Goal: Find specific page/section: Find specific page/section

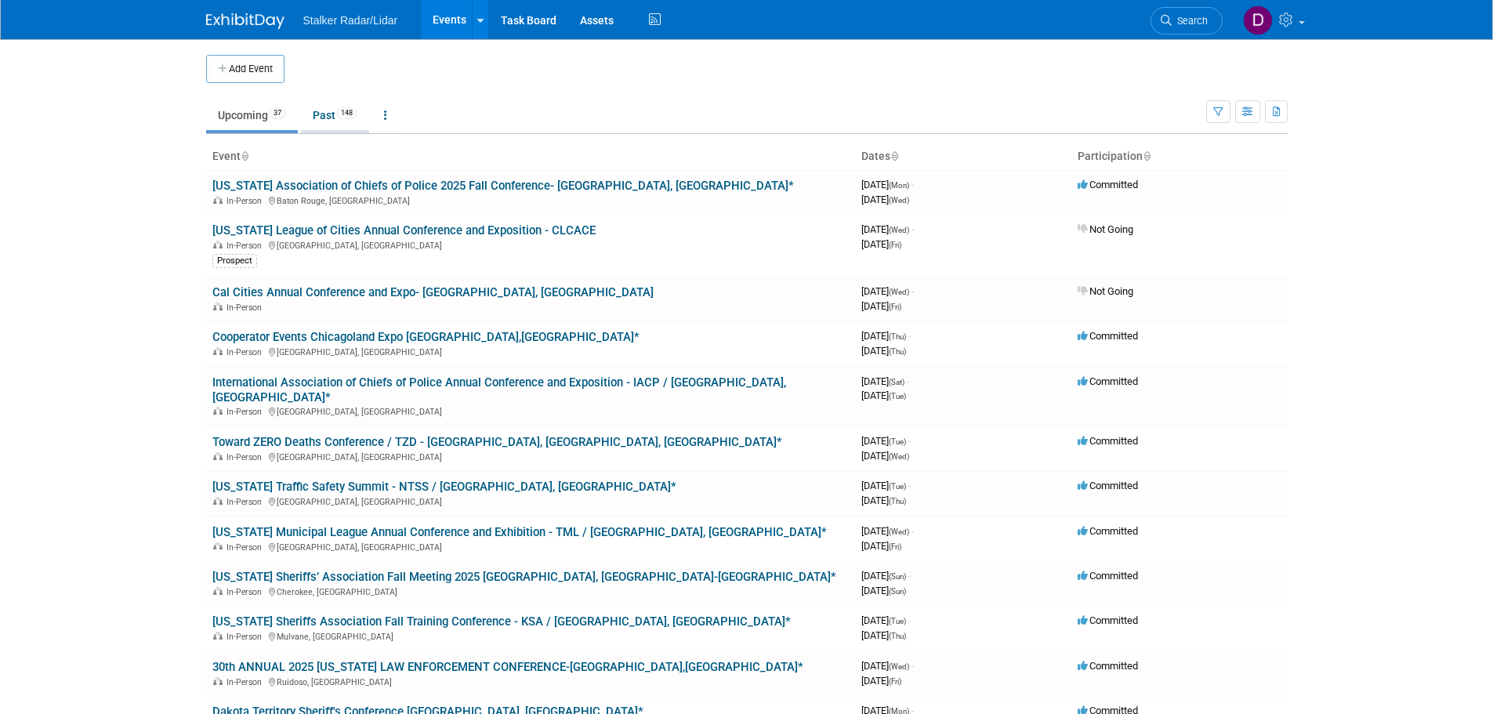
click at [332, 111] on link "Past 148" at bounding box center [335, 115] width 68 height 30
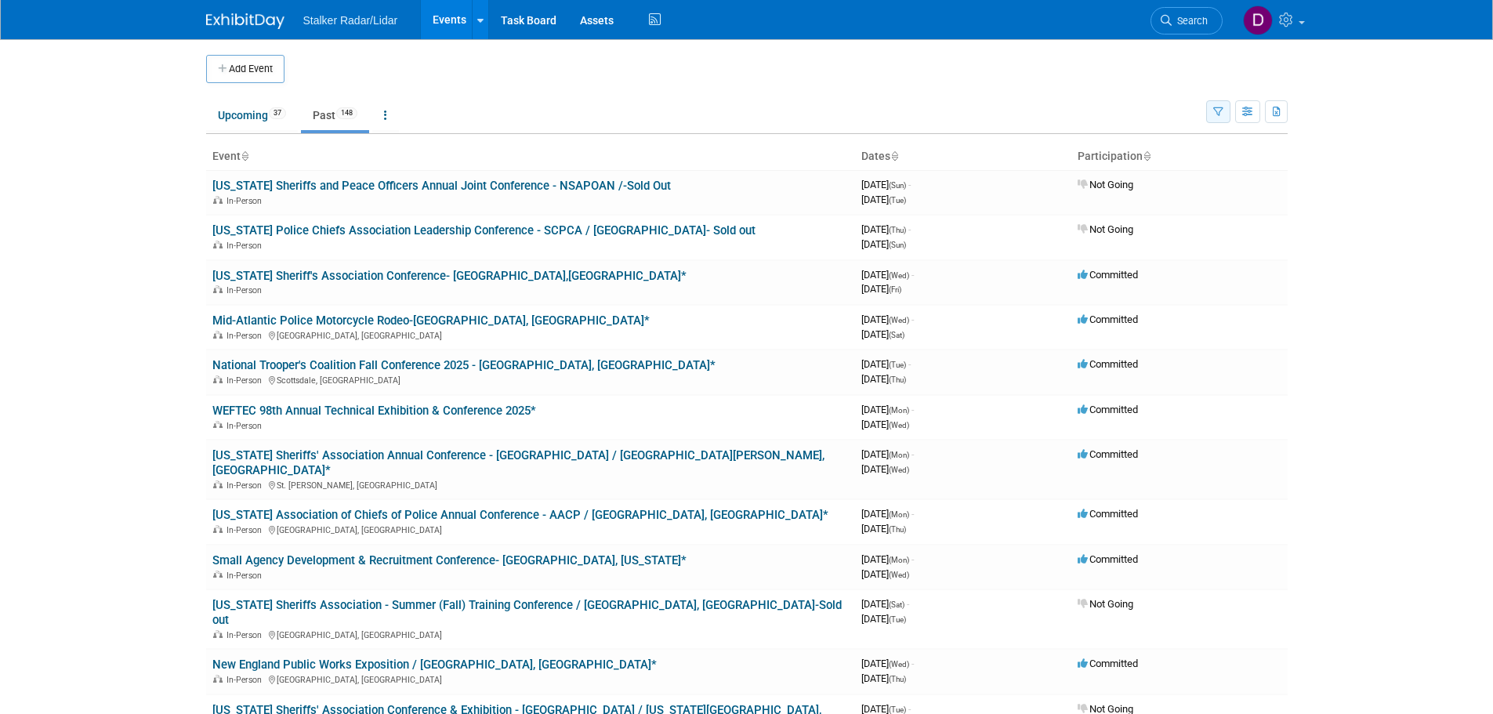
click at [1220, 114] on icon "button" at bounding box center [1218, 112] width 10 height 10
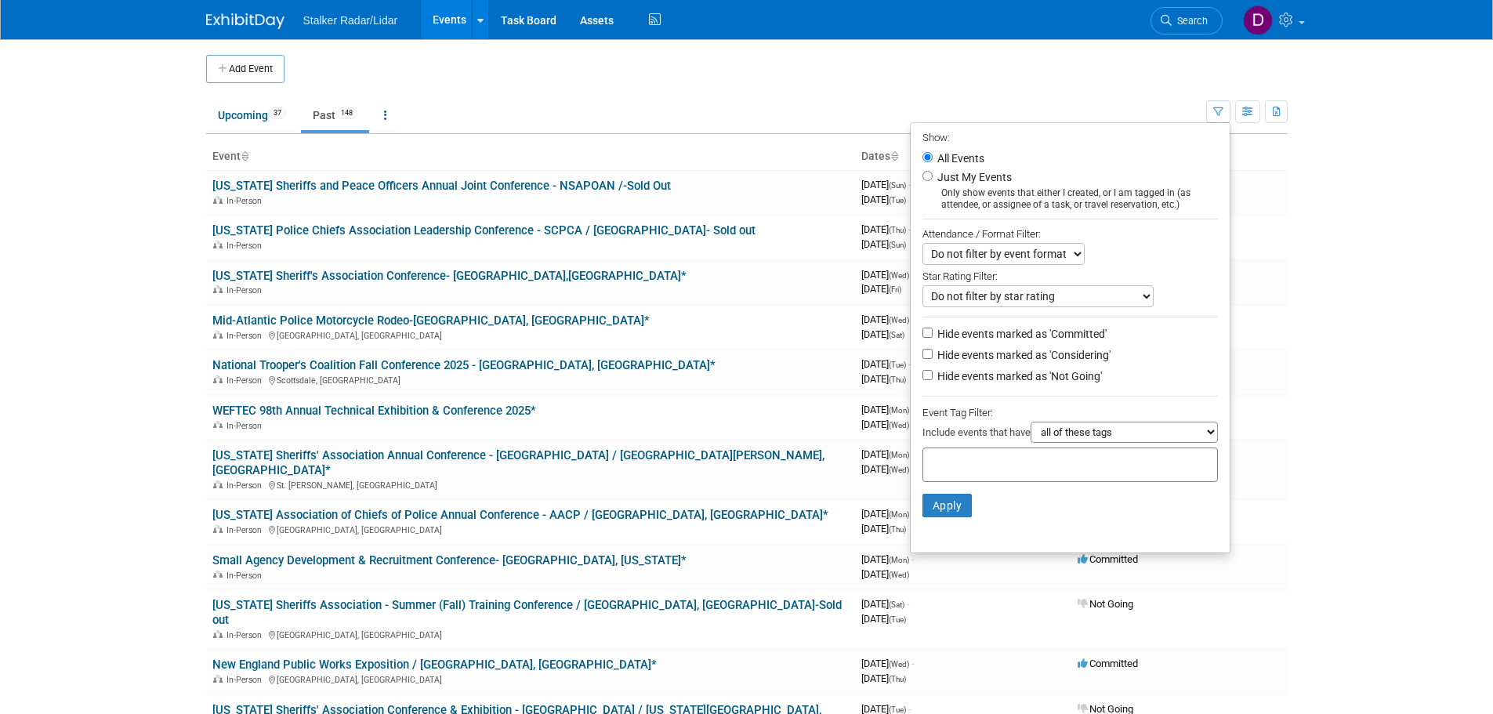
click at [975, 181] on label "Just My Events" at bounding box center [973, 177] width 78 height 16
click at [933, 181] on input "Just My Events" at bounding box center [928, 176] width 10 height 10
radio input "true"
click at [913, 520] on li "Apply Clear Filters" at bounding box center [1070, 505] width 319 height 47
click at [940, 517] on button "Apply" at bounding box center [948, 506] width 50 height 24
